Goal: Task Accomplishment & Management: Use online tool/utility

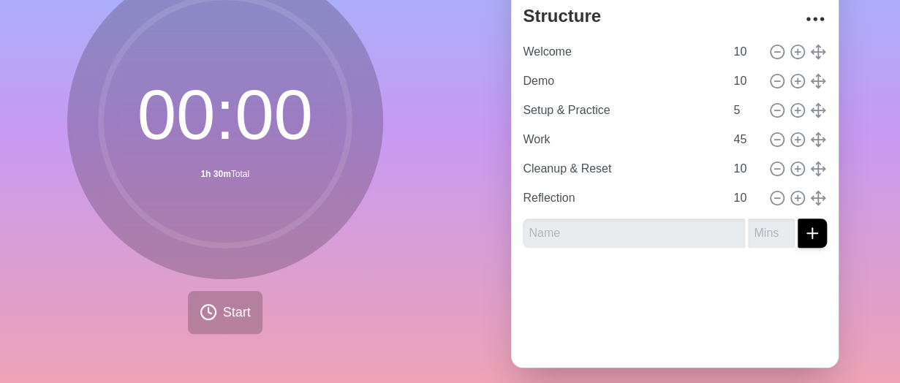
scroll to position [136, 0]
click at [812, 227] on line "submit" at bounding box center [812, 232] width 0 height 10
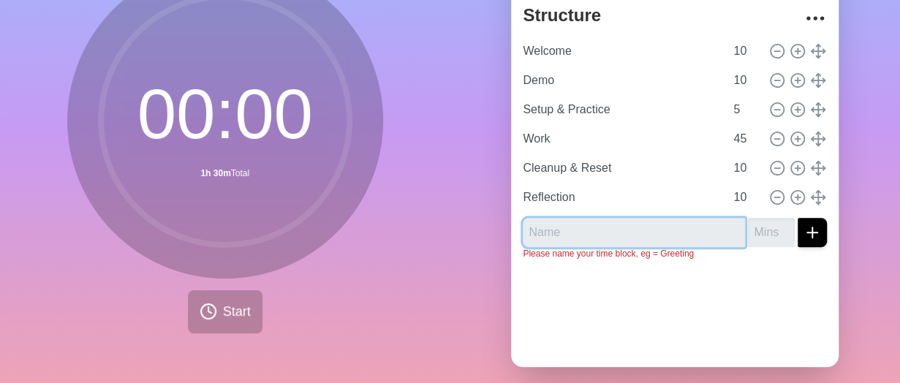
click at [645, 235] on input "text" at bounding box center [634, 232] width 222 height 29
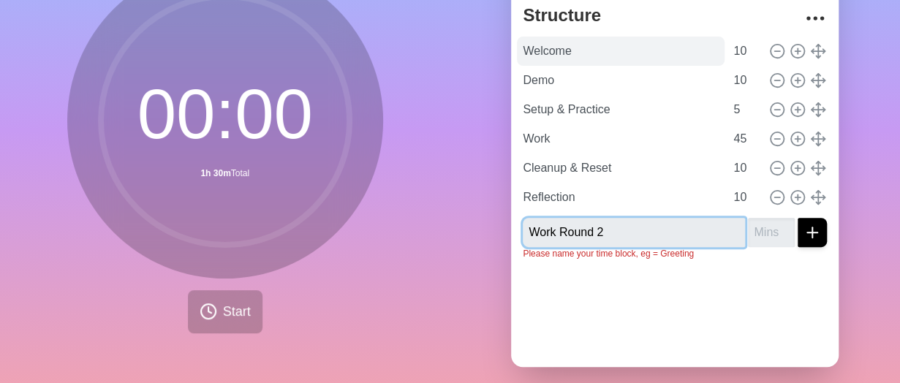
type input "Work Round 2"
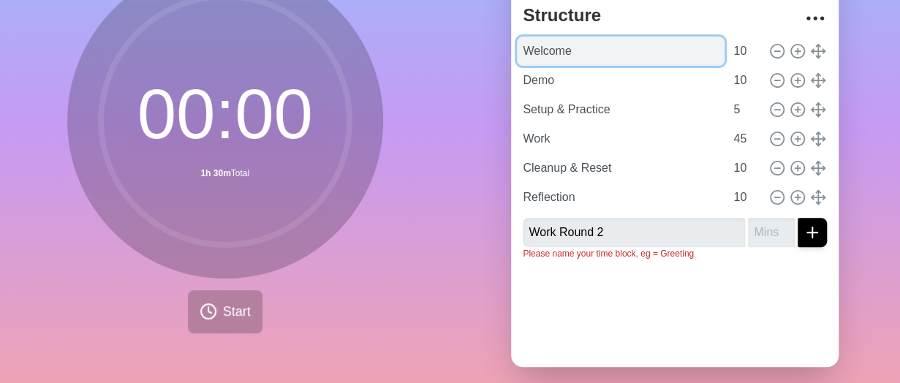
click at [543, 48] on input "Welcome" at bounding box center [621, 51] width 208 height 29
type input "Do Now"
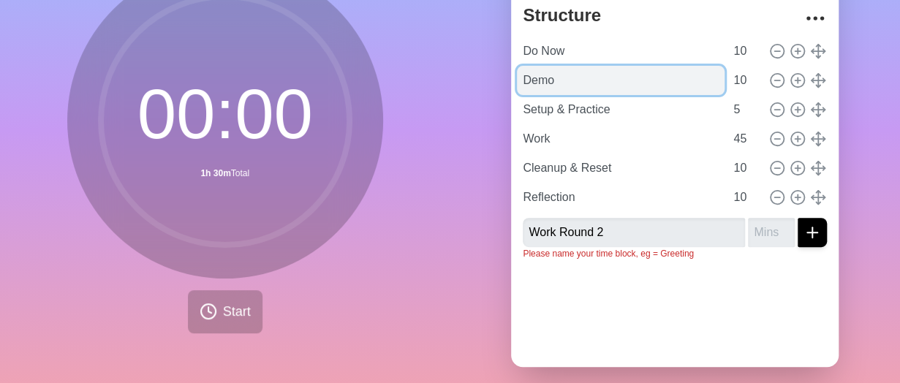
click at [563, 81] on input "Demo" at bounding box center [621, 80] width 208 height 29
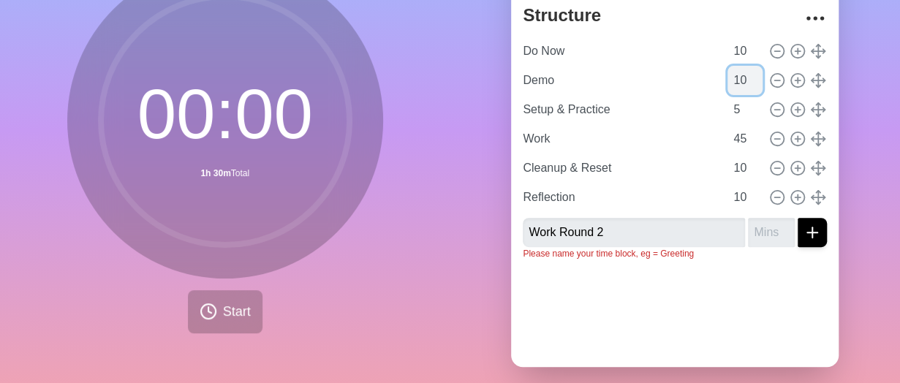
click at [728, 78] on input "10" at bounding box center [745, 80] width 35 height 29
click at [729, 79] on input "10" at bounding box center [745, 80] width 35 height 29
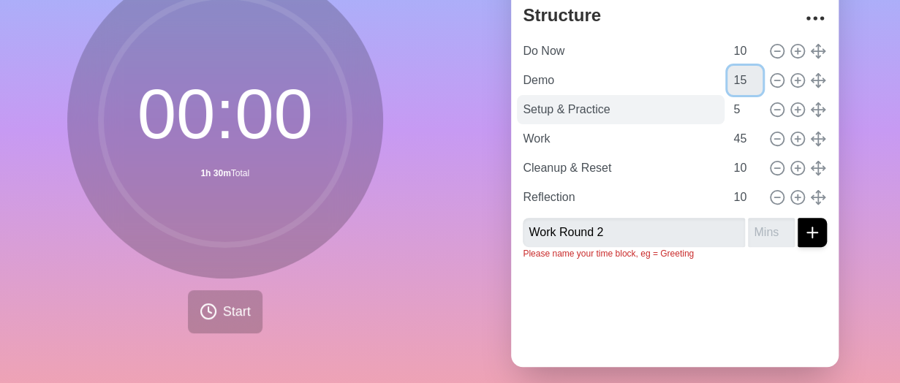
type input "15"
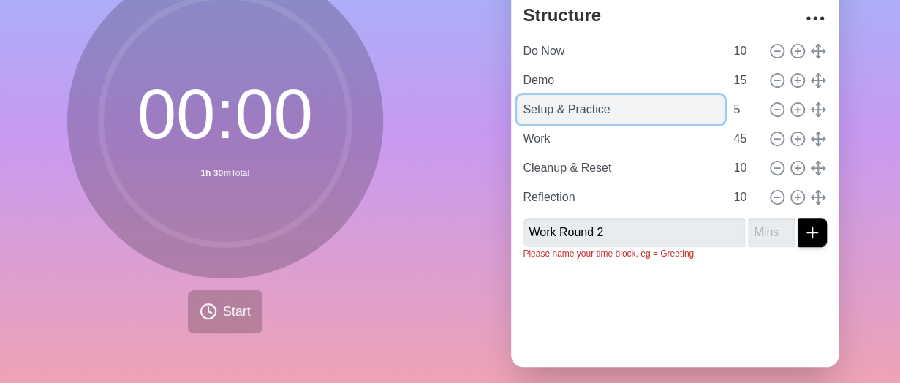
click at [630, 109] on input "Setup & Practice" at bounding box center [621, 109] width 208 height 29
